Goal: Find specific page/section: Find specific page/section

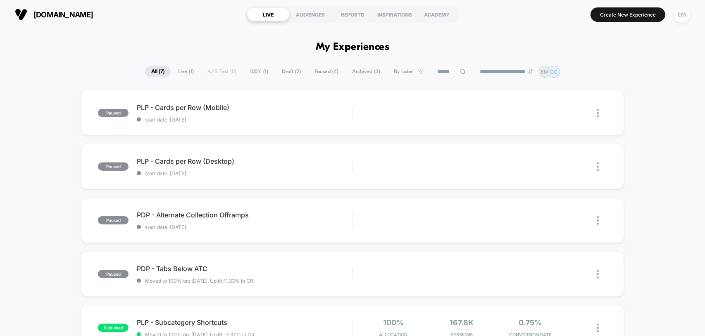
click at [680, 14] on div "EM" at bounding box center [682, 15] width 16 height 16
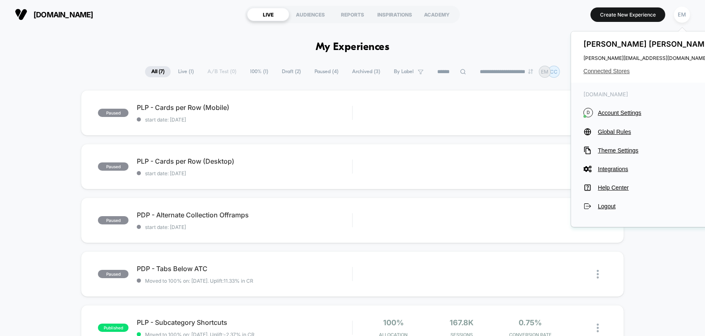
click at [606, 69] on span "Connected Stores" at bounding box center [648, 71] width 131 height 7
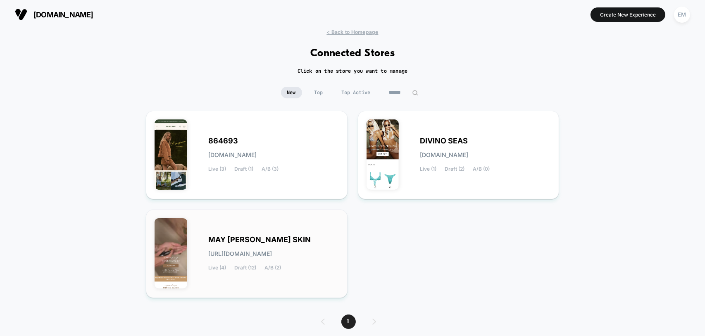
click at [238, 241] on span "MAY [PERSON_NAME] SKIN" at bounding box center [259, 240] width 102 height 6
